Goal: Task Accomplishment & Management: Manage account settings

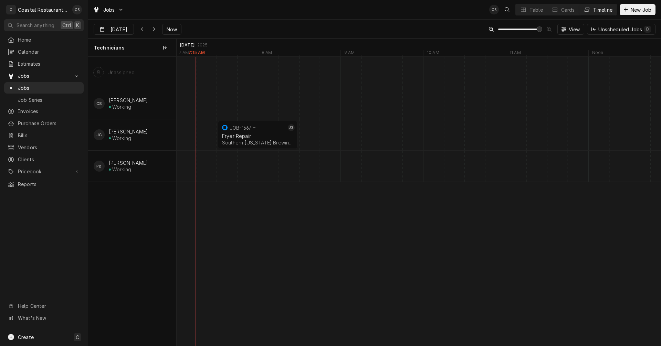
scroll to position [0, 11132]
click at [153, 30] on icon "Dynamic Content Wrapper" at bounding box center [153, 29] width 3 height 5
type input "[DATE]"
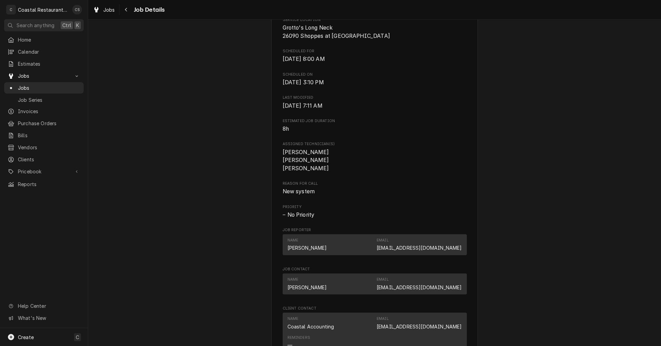
scroll to position [409, 0]
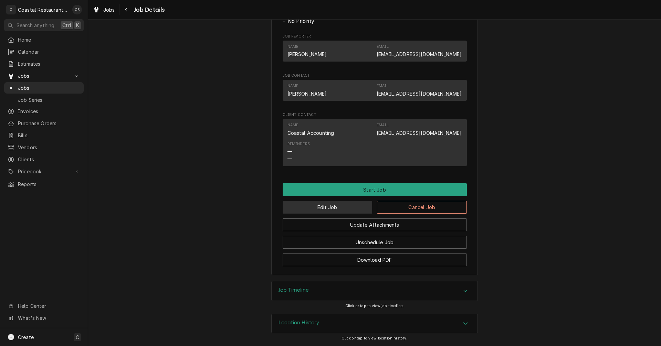
click at [342, 208] on button "Edit Job" at bounding box center [328, 207] width 90 height 13
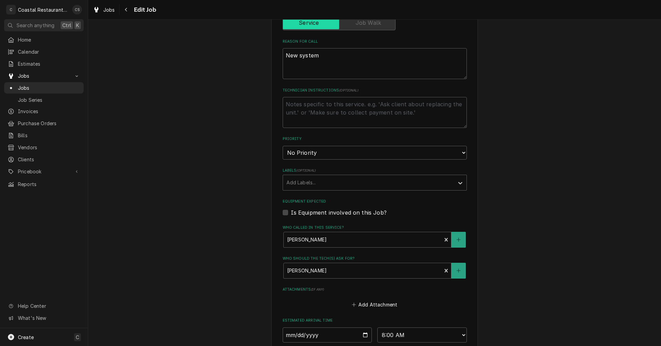
scroll to position [309, 0]
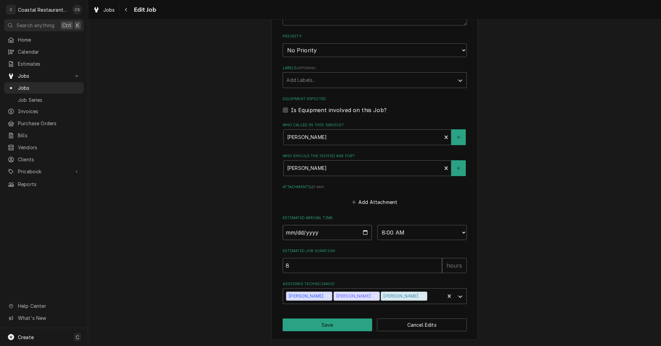
click at [365, 233] on input "2025-08-27" at bounding box center [328, 232] width 90 height 15
type textarea "x"
type input "2025-09-03"
click at [322, 325] on button "Save" at bounding box center [328, 325] width 90 height 13
type textarea "x"
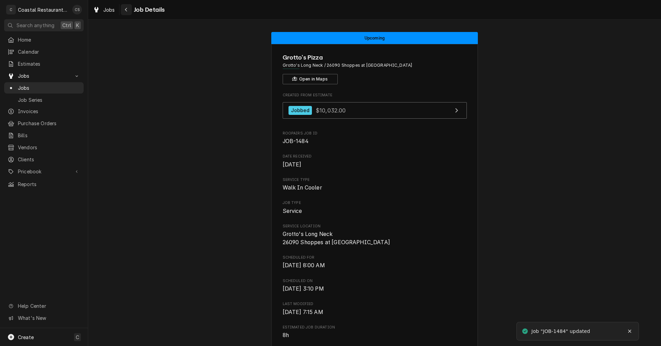
click at [127, 9] on icon "Navigate back" at bounding box center [126, 9] width 3 height 5
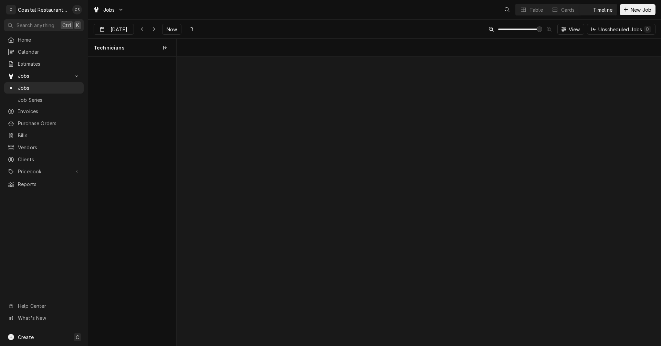
scroll to position [0, 9600]
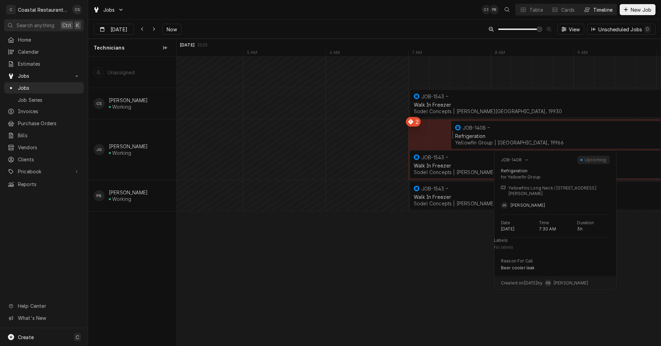
click at [490, 135] on div "Refrigeration" at bounding box center [573, 136] width 236 height 6
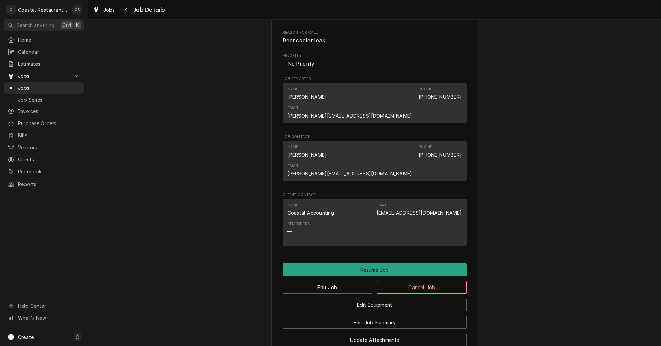
scroll to position [516, 0]
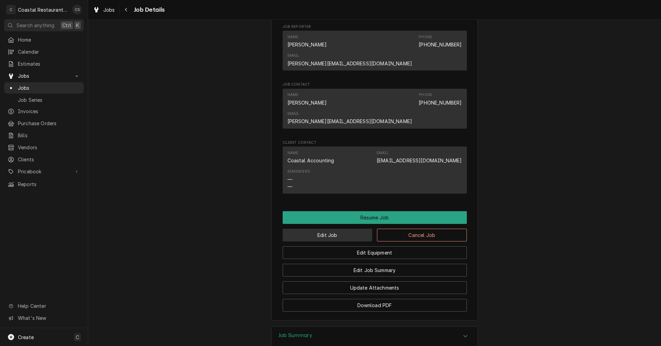
click at [346, 229] on button "Edit Job" at bounding box center [328, 235] width 90 height 13
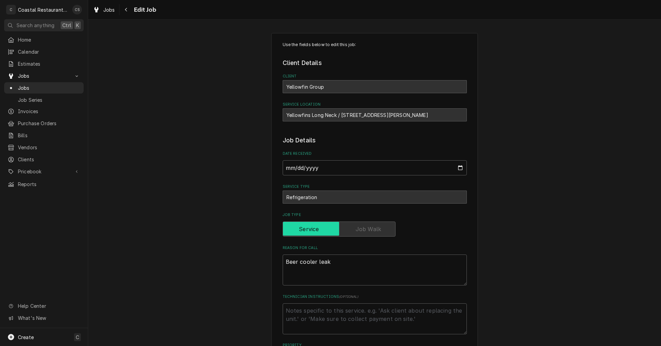
type textarea "x"
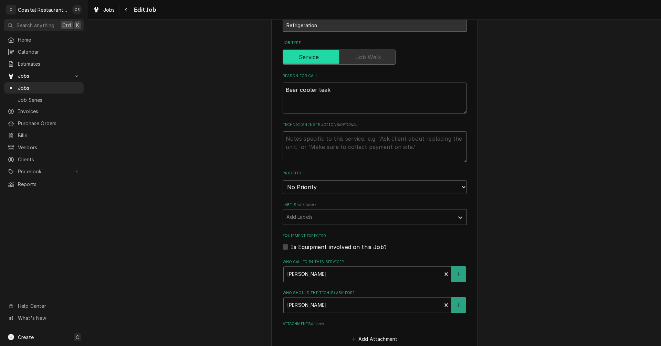
scroll to position [309, 0]
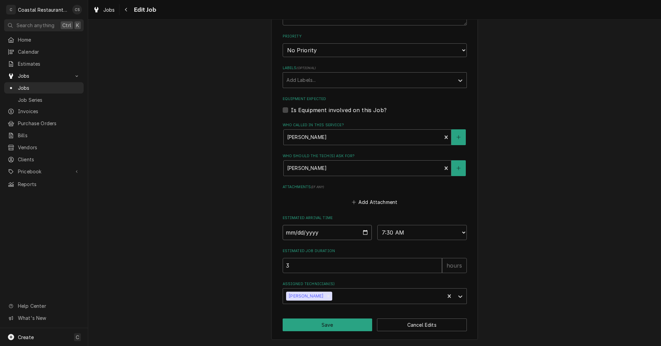
click at [366, 230] on input "2025-08-27" at bounding box center [328, 232] width 90 height 15
type input "2025-08-28"
click at [334, 328] on button "Save" at bounding box center [328, 325] width 90 height 13
type textarea "x"
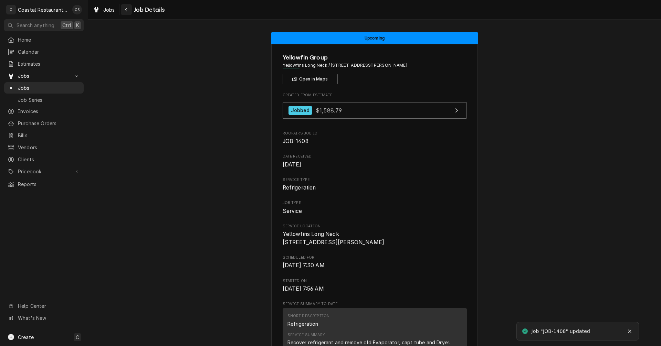
click at [126, 10] on icon "Navigate back" at bounding box center [126, 9] width 3 height 5
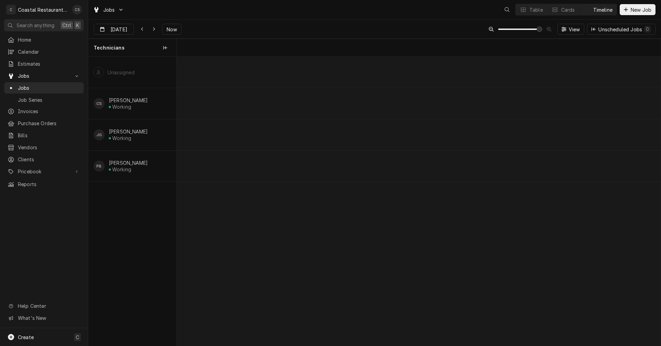
scroll to position [0, 9600]
click at [524, 10] on icon "Dynamic Content Wrapper" at bounding box center [523, 9] width 5 height 5
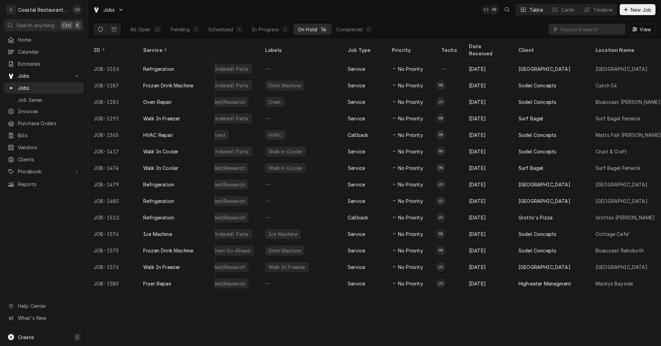
scroll to position [0, 41]
click at [218, 27] on div "Scheduled" at bounding box center [220, 29] width 25 height 7
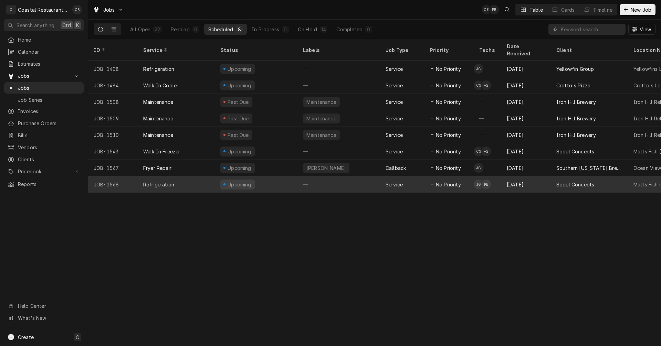
click at [196, 178] on div "Refrigeration" at bounding box center [176, 184] width 77 height 17
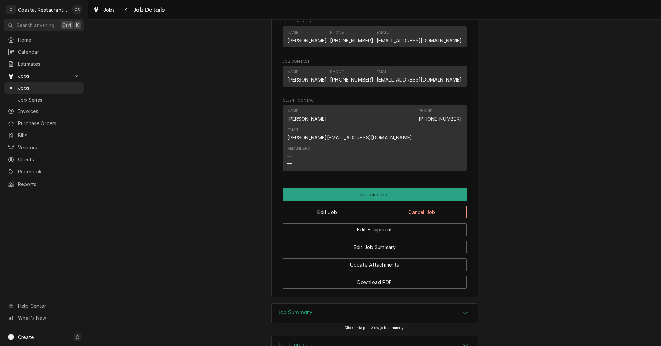
scroll to position [448, 0]
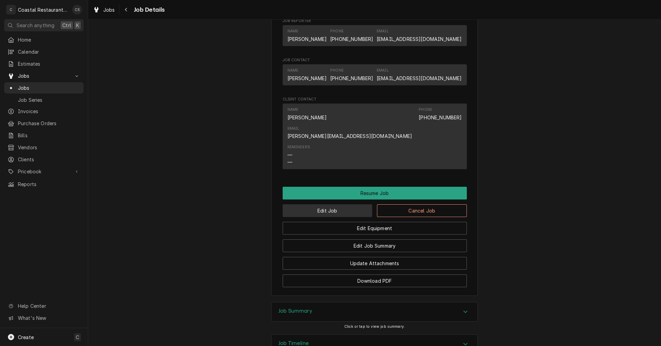
click at [325, 204] on button "Edit Job" at bounding box center [328, 210] width 90 height 13
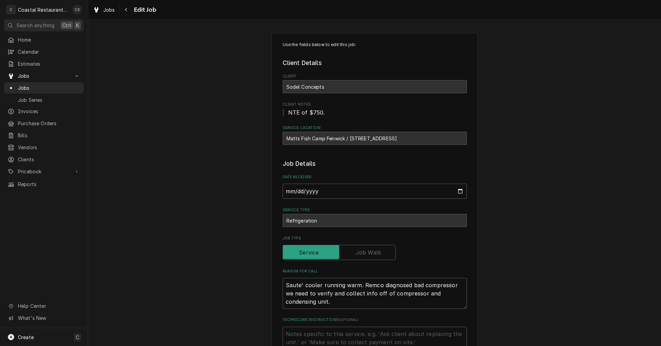
type textarea "x"
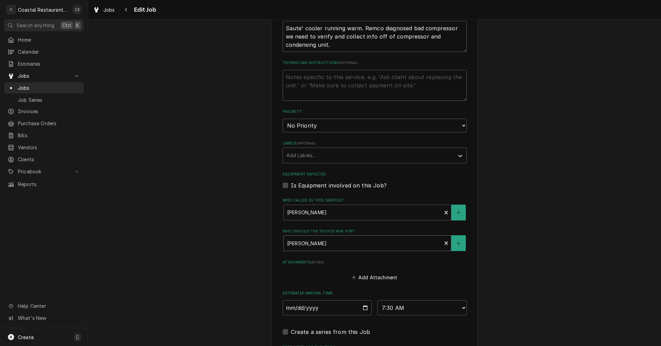
scroll to position [275, 0]
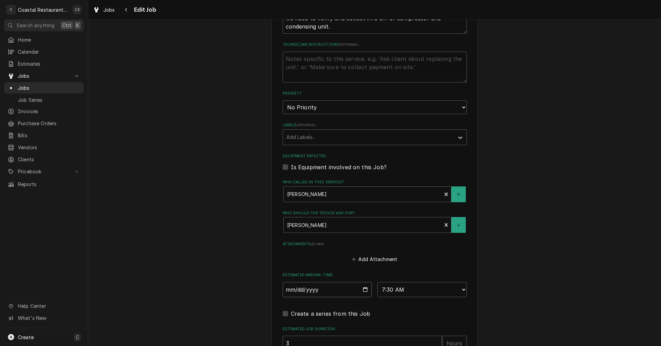
click at [362, 290] on input "[DATE]" at bounding box center [328, 289] width 90 height 15
type input "[DATE]"
type textarea "x"
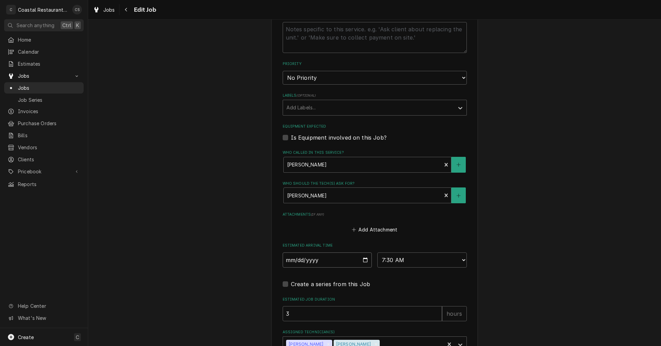
scroll to position [344, 0]
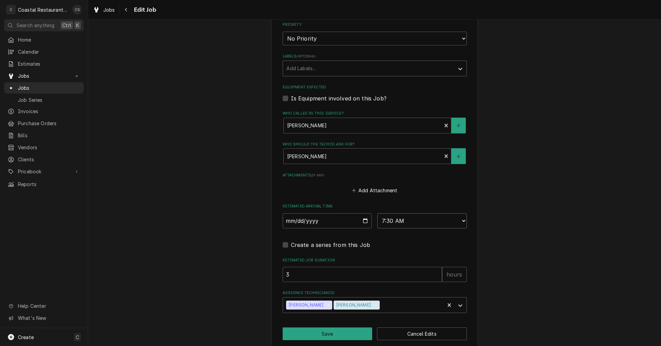
click at [403, 221] on select "AM / PM 6:00 AM 6:15 AM 6:30 AM 6:45 AM 7:00 AM 7:15 AM 7:30 AM 7:45 AM 8:00 AM…" at bounding box center [422, 220] width 90 height 15
select select "08:30:00"
click at [377, 213] on select "AM / PM 6:00 AM 6:15 AM 6:30 AM 6:45 AM 7:00 AM 7:15 AM 7:30 AM 7:45 AM 8:00 AM…" at bounding box center [422, 220] width 90 height 15
click at [338, 333] on button "Save" at bounding box center [328, 334] width 90 height 13
type textarea "x"
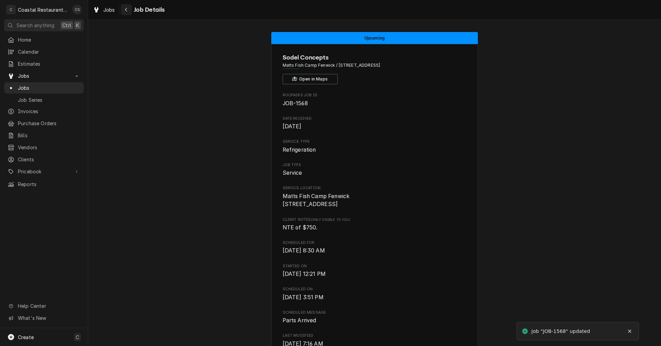
click at [129, 9] on div "Navigate back" at bounding box center [126, 9] width 7 height 7
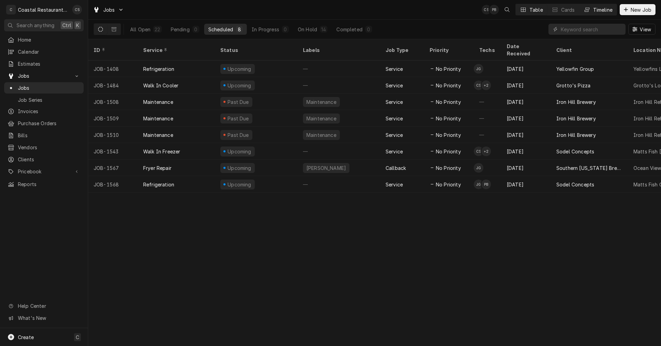
click at [593, 10] on div "Timeline" at bounding box center [602, 9] width 19 height 7
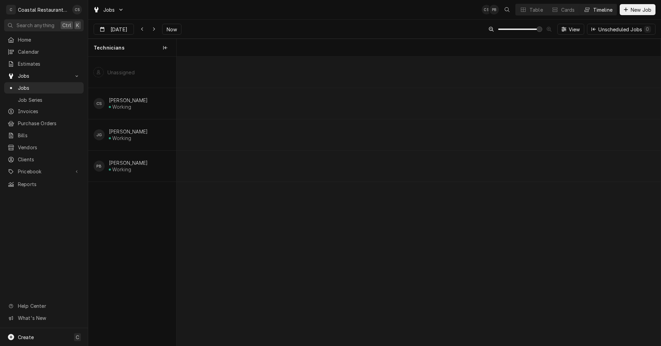
scroll to position [0, 9600]
click at [170, 28] on span "Now" at bounding box center [171, 29] width 13 height 7
type input "[DATE]"
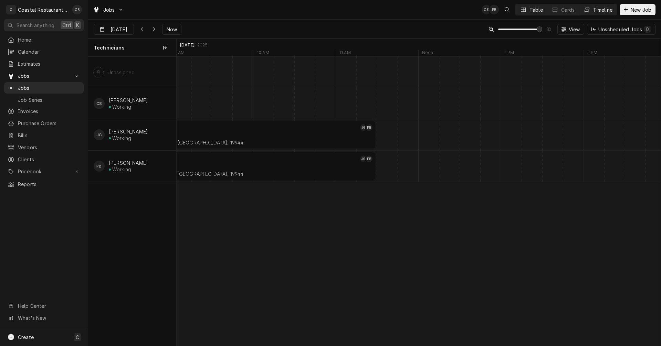
click at [527, 9] on button "Table" at bounding box center [531, 9] width 31 height 11
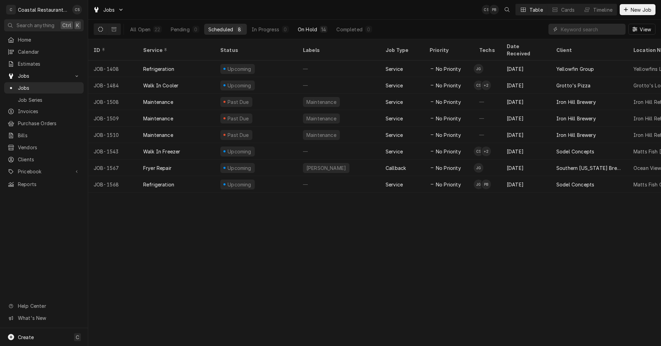
click at [314, 29] on div "On Hold" at bounding box center [307, 29] width 19 height 7
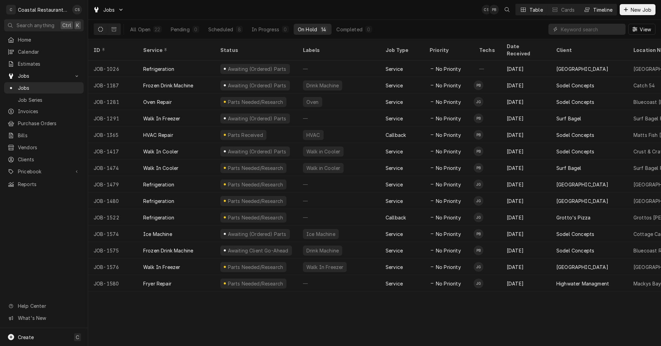
click at [603, 12] on div "Timeline" at bounding box center [602, 9] width 19 height 7
